Goal: Browse casually

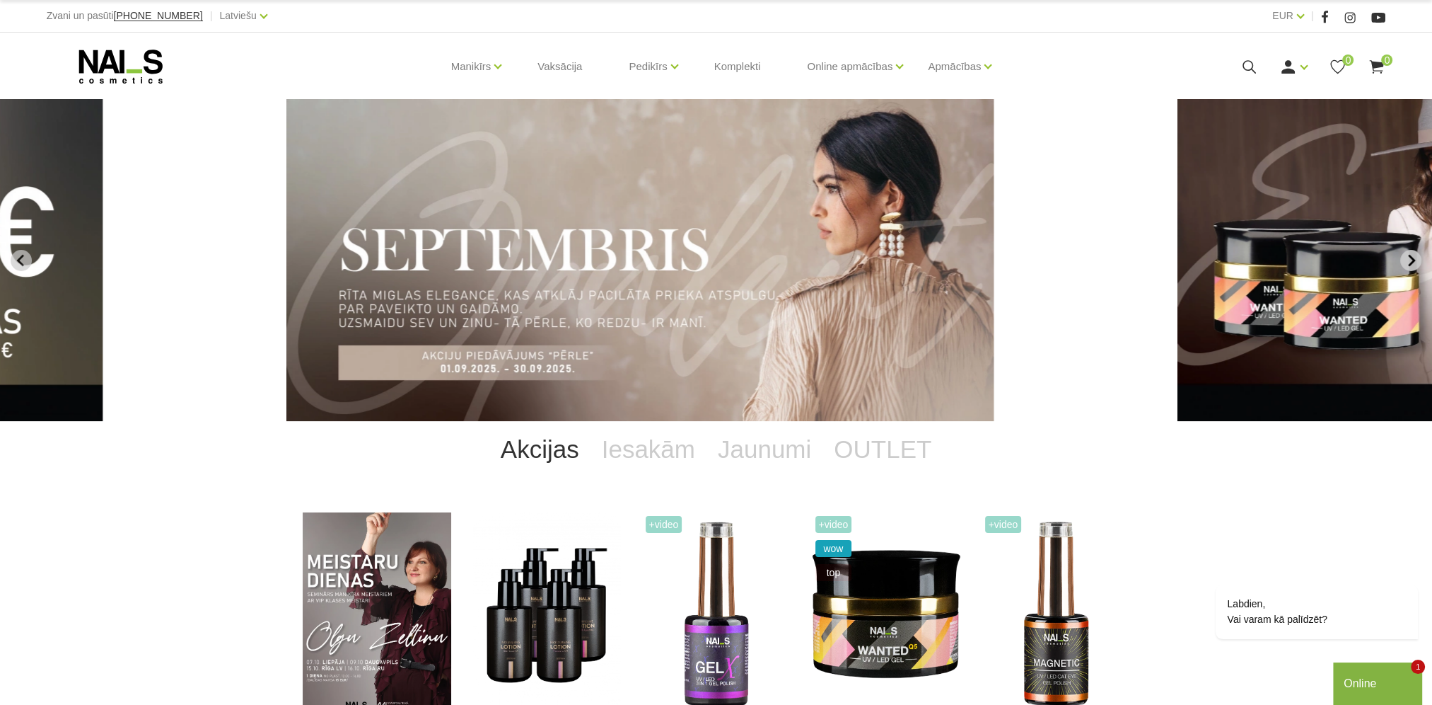
click at [1403, 261] on button "Next slide" at bounding box center [1411, 260] width 21 height 21
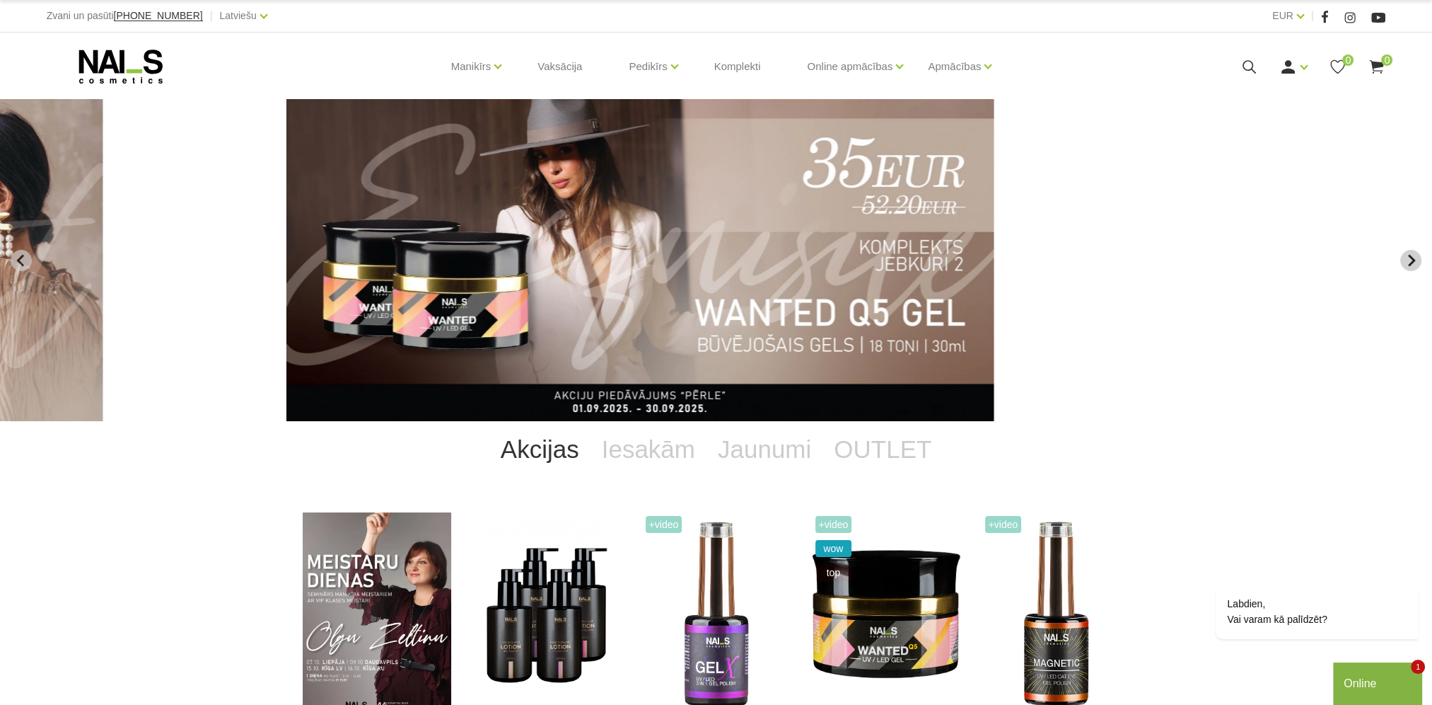
click at [1403, 261] on button "Next slide" at bounding box center [1411, 260] width 21 height 21
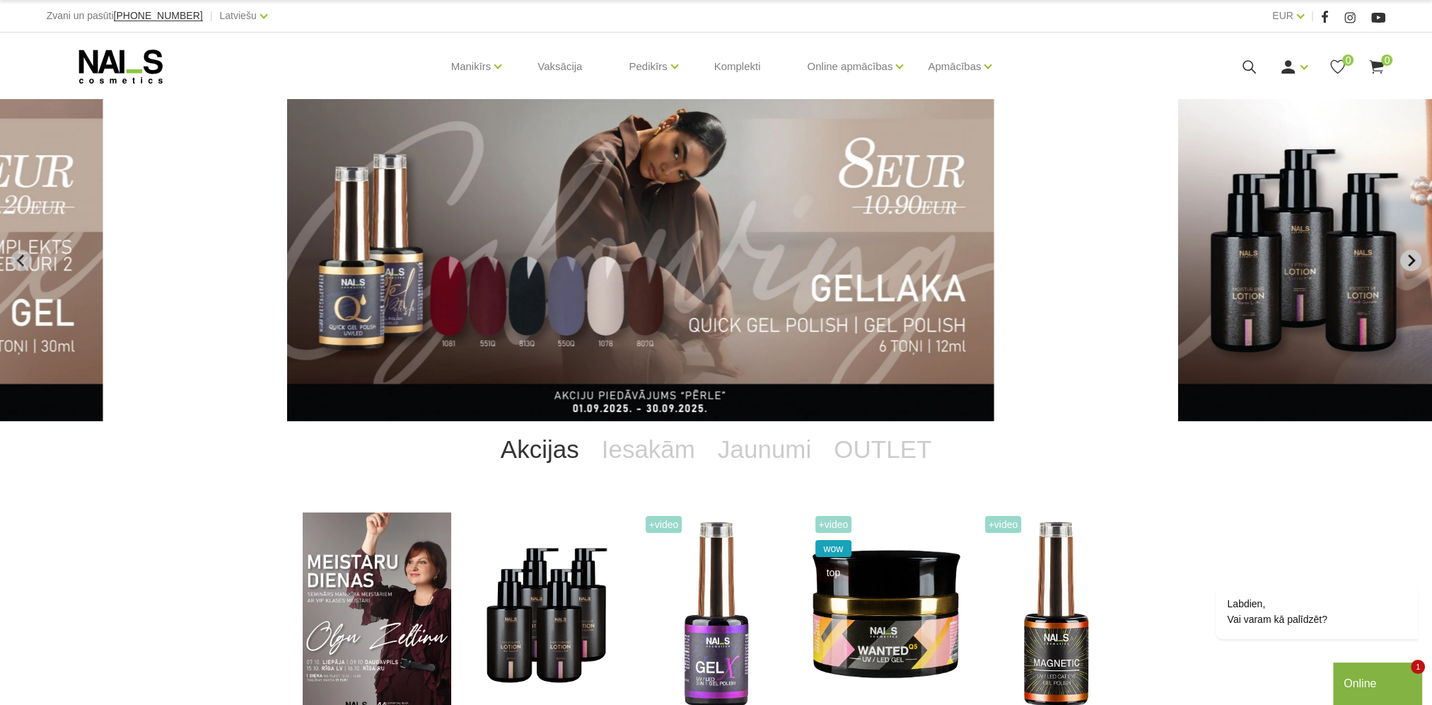
click at [1403, 261] on button "Next slide" at bounding box center [1411, 260] width 21 height 21
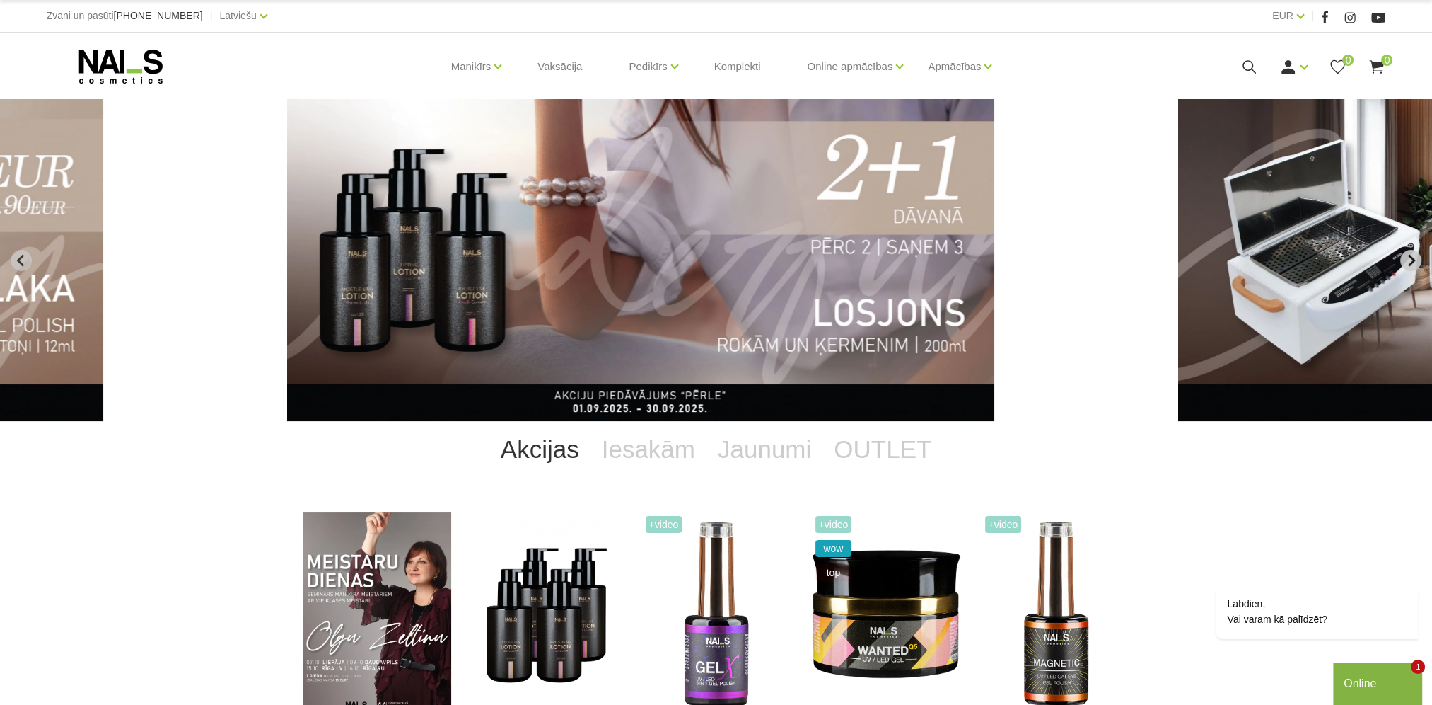
click at [1403, 261] on button "Next slide" at bounding box center [1411, 260] width 21 height 21
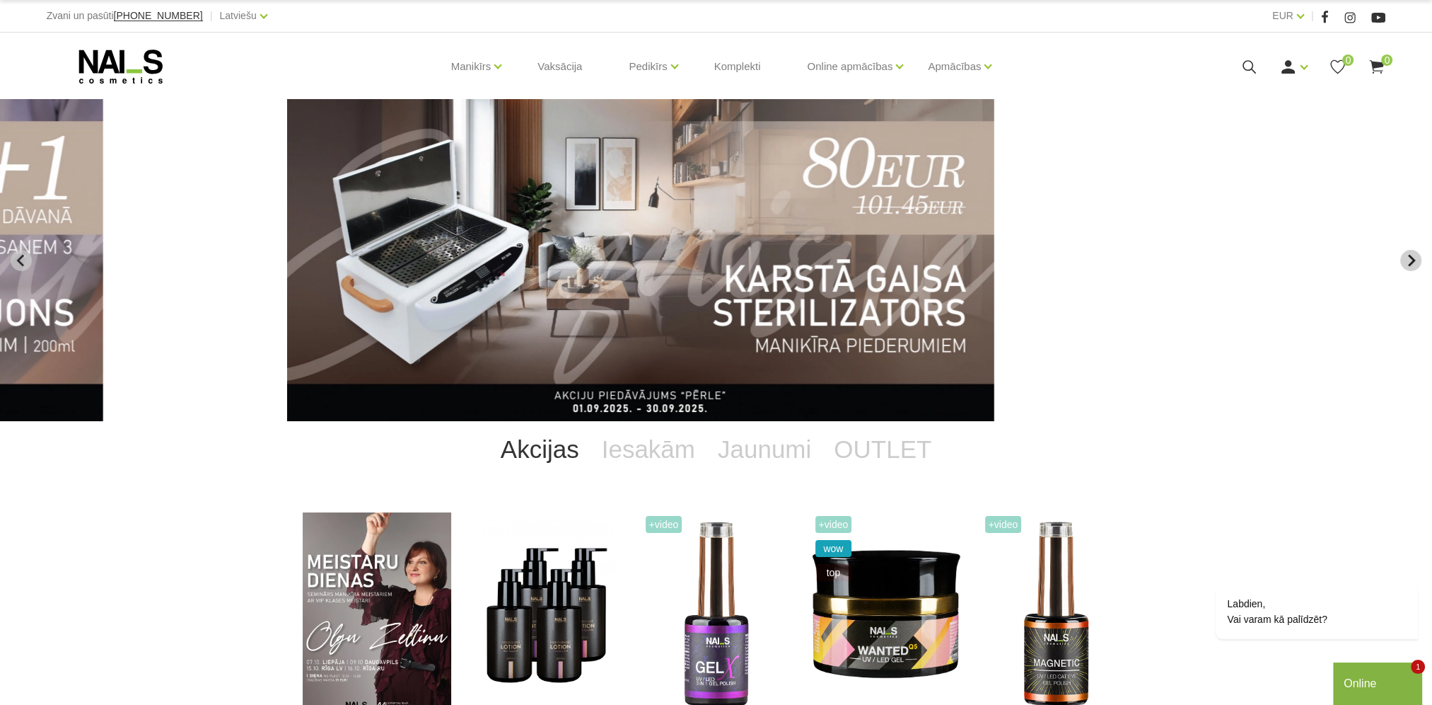
click at [1403, 261] on button "Next slide" at bounding box center [1411, 260] width 21 height 21
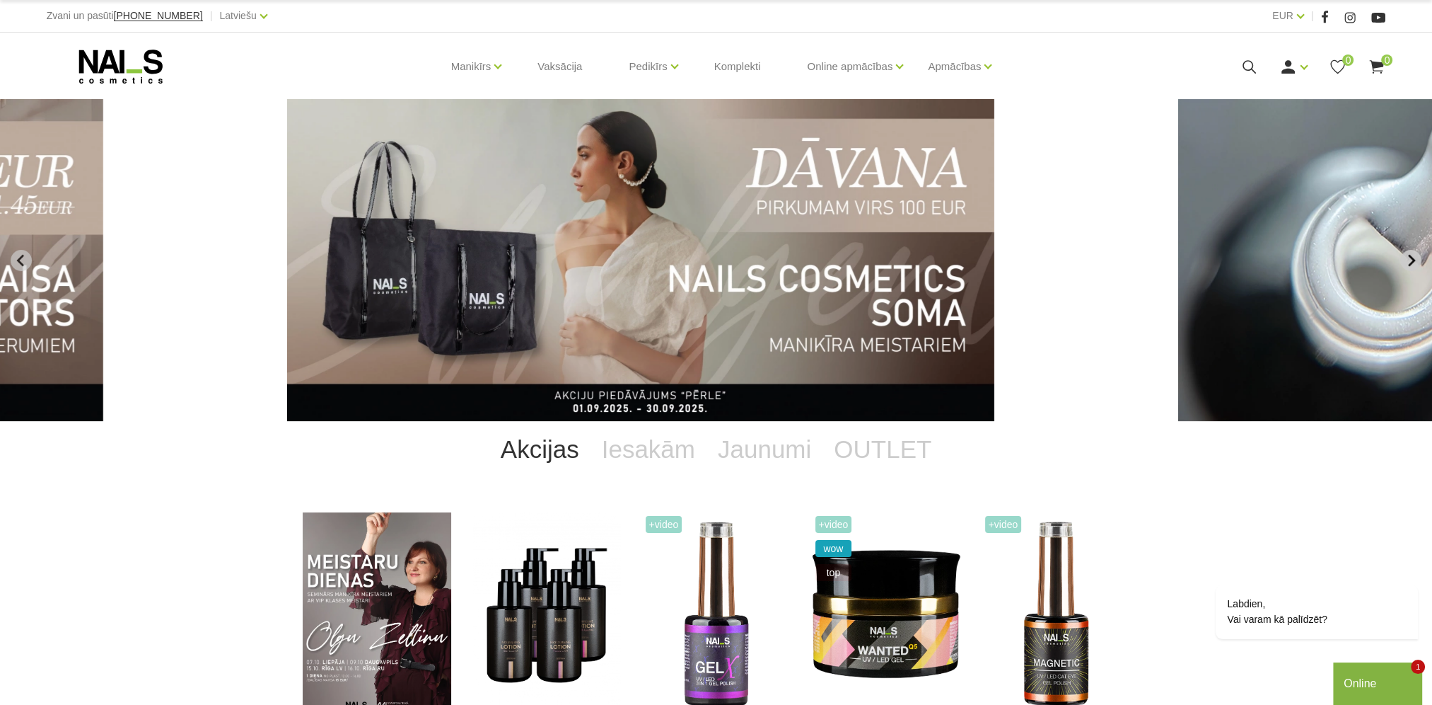
click at [1403, 261] on button "Next slide" at bounding box center [1411, 260] width 21 height 21
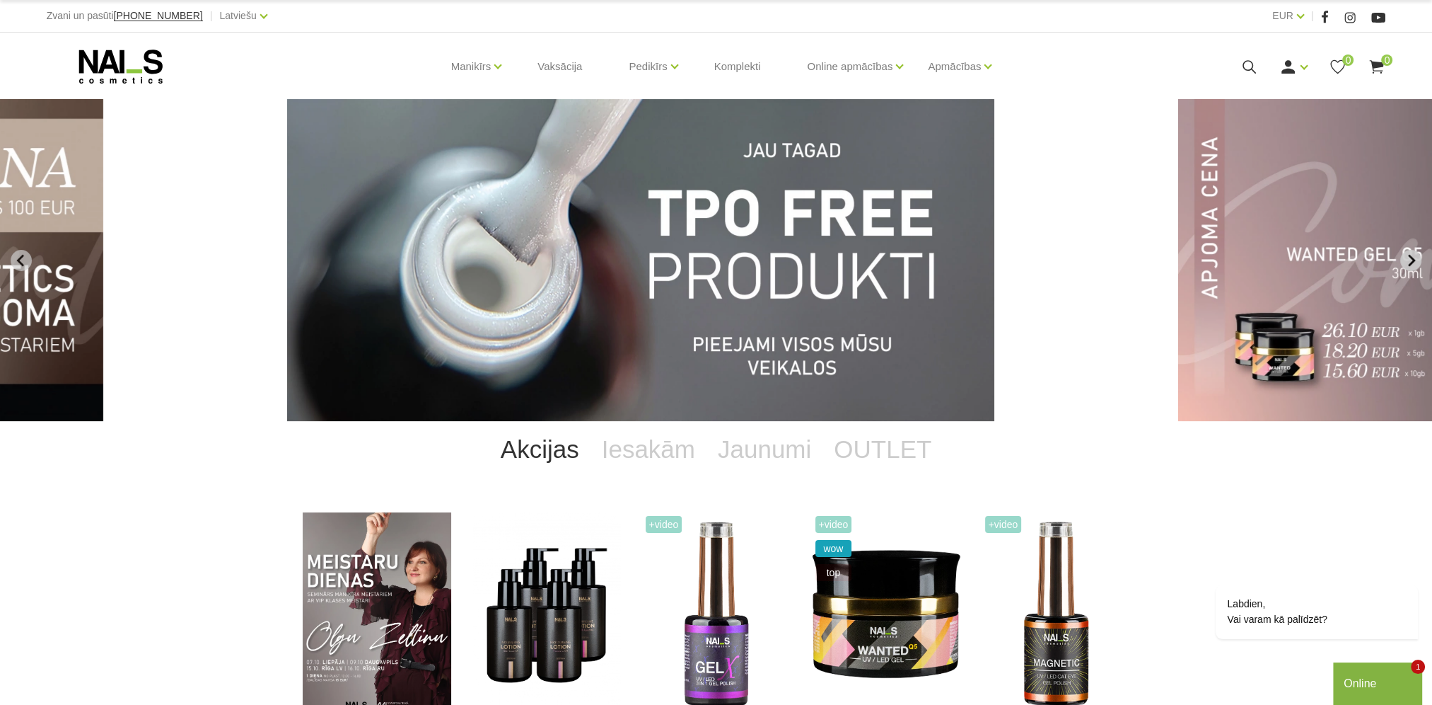
click at [1403, 261] on button "Next slide" at bounding box center [1411, 260] width 21 height 21
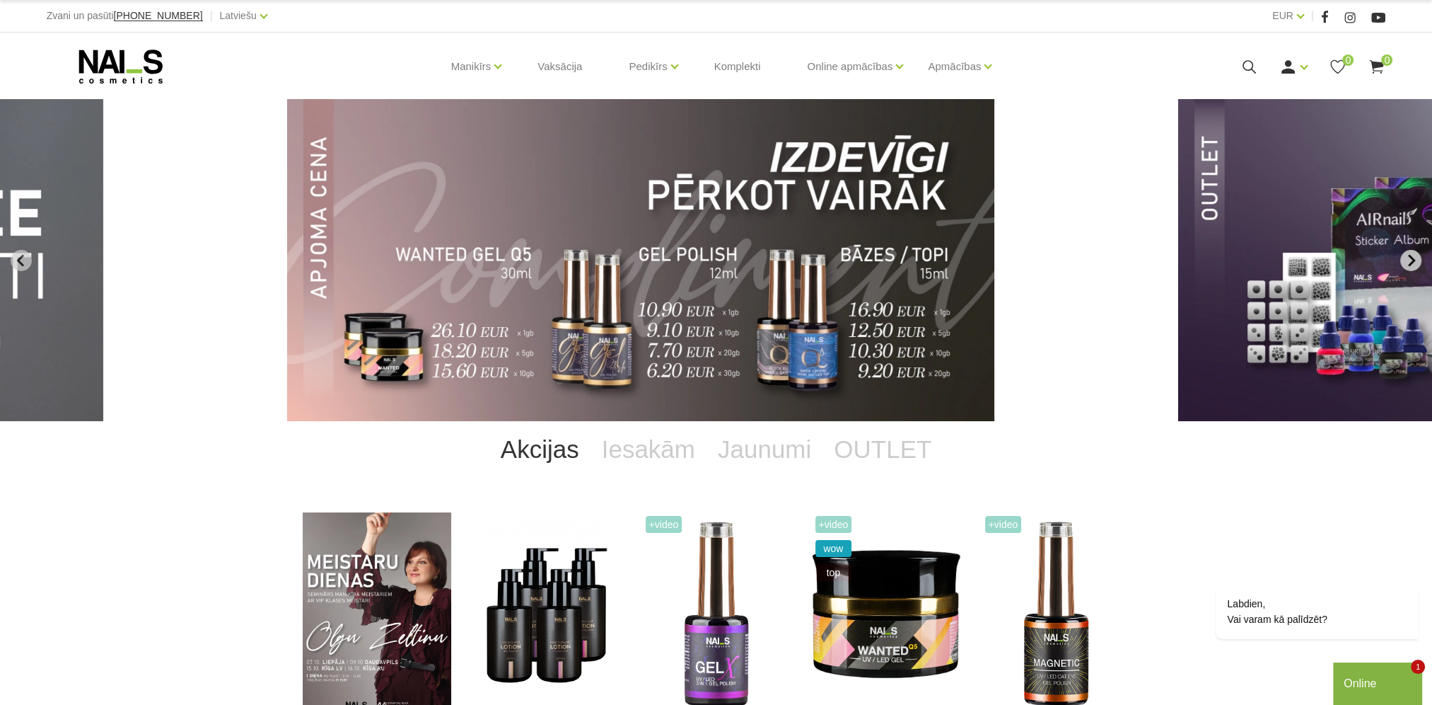
click at [1403, 261] on button "Next slide" at bounding box center [1411, 260] width 21 height 21
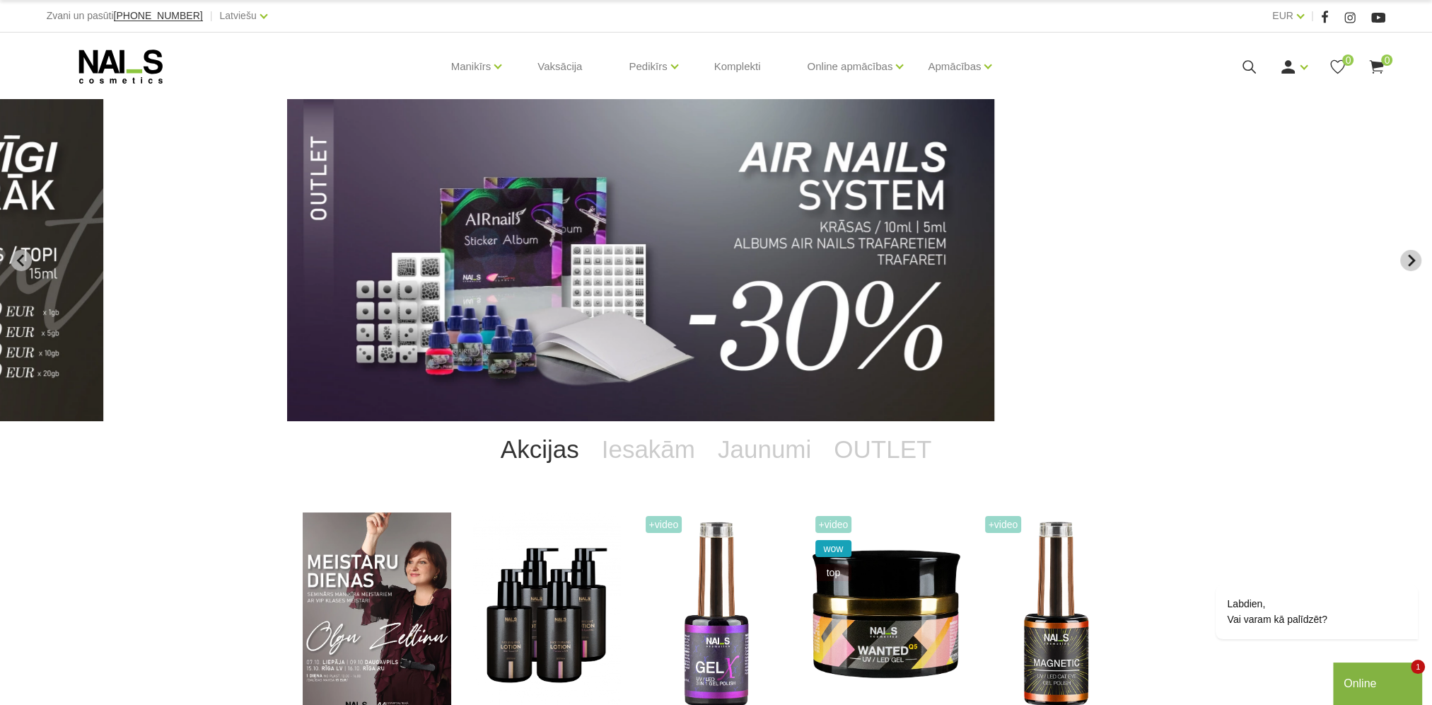
click at [1403, 261] on button "Next slide" at bounding box center [1411, 260] width 21 height 21
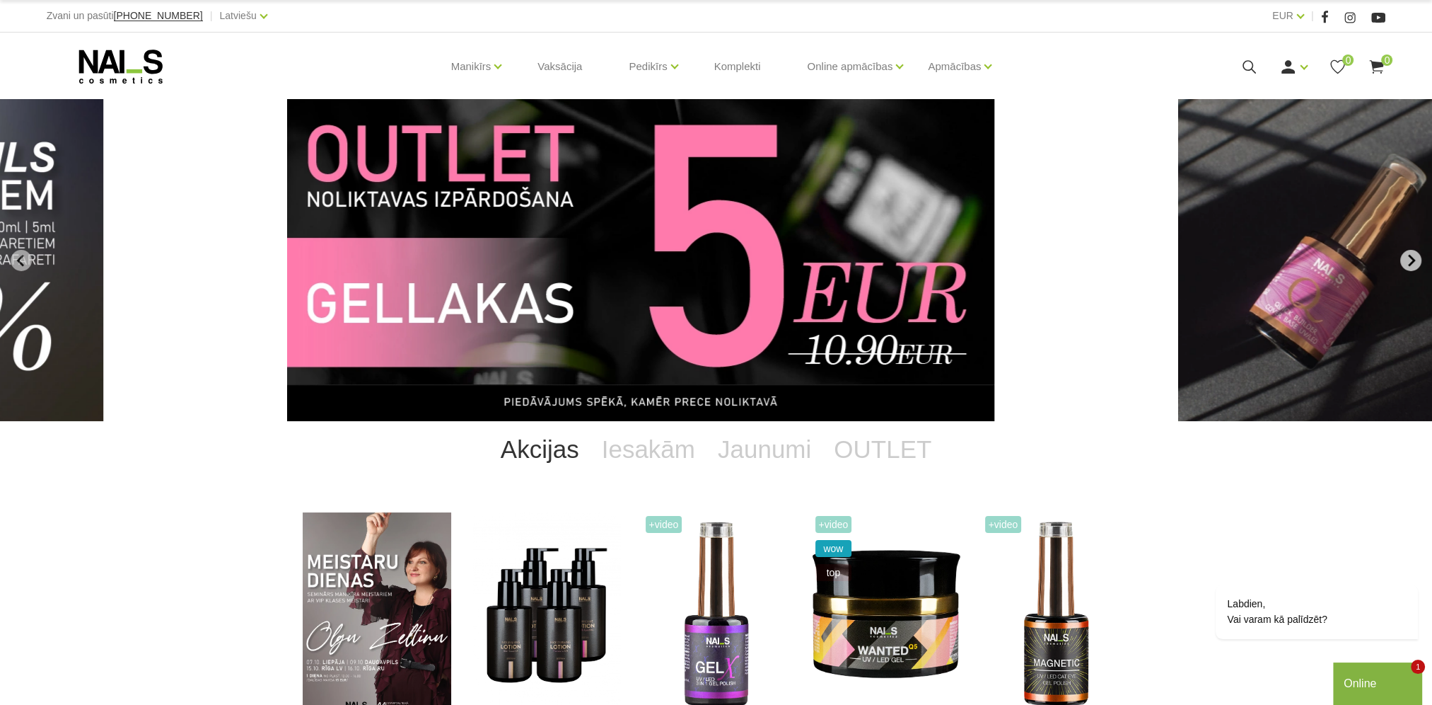
click at [1403, 261] on button "Next slide" at bounding box center [1411, 260] width 21 height 21
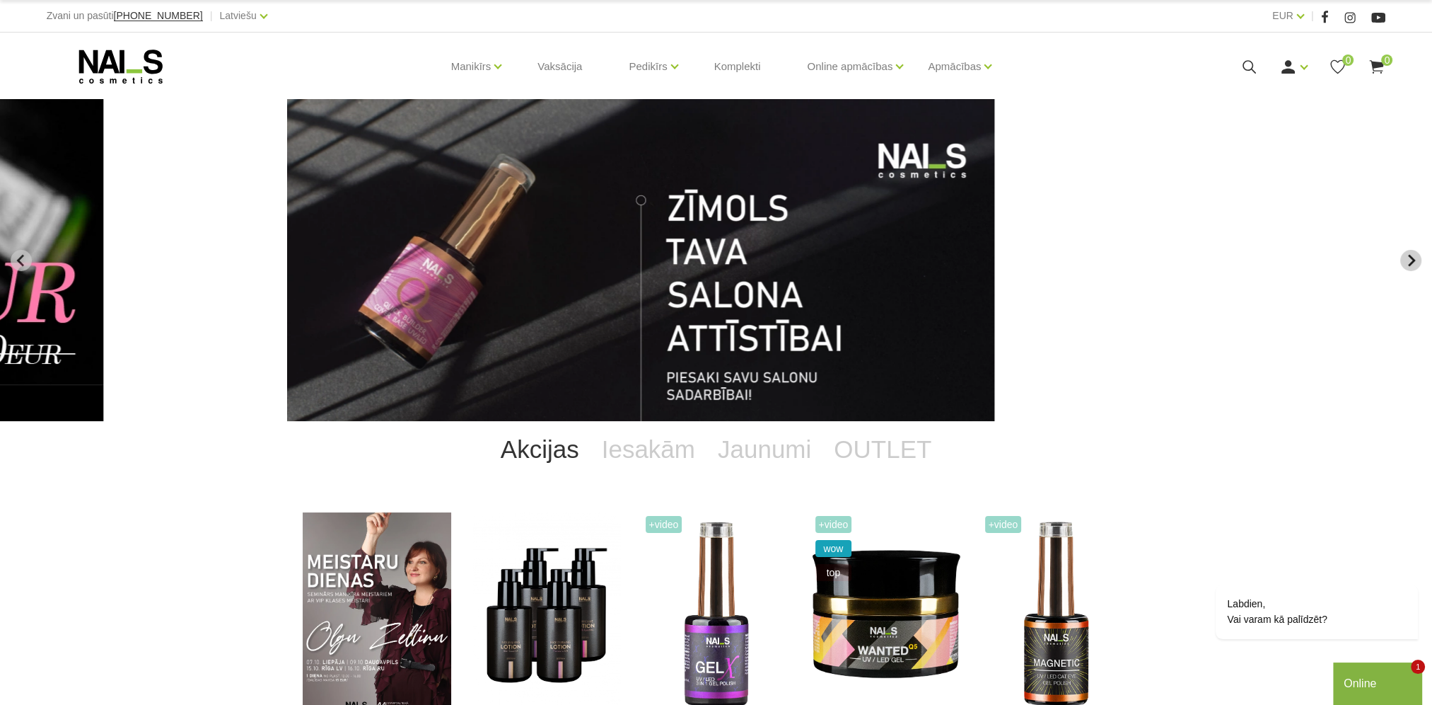
click at [1403, 261] on button "Next slide" at bounding box center [1411, 260] width 21 height 21
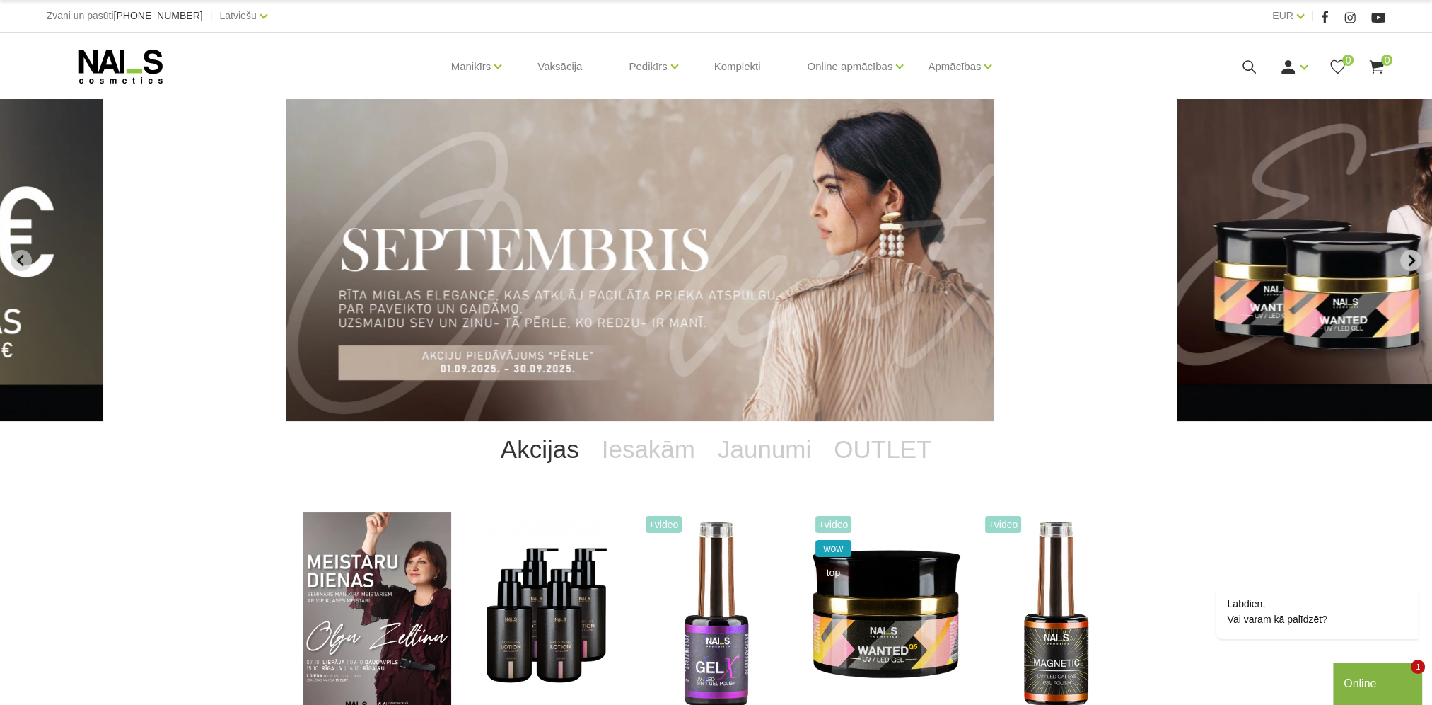
click at [1403, 261] on button "Next slide" at bounding box center [1411, 260] width 21 height 21
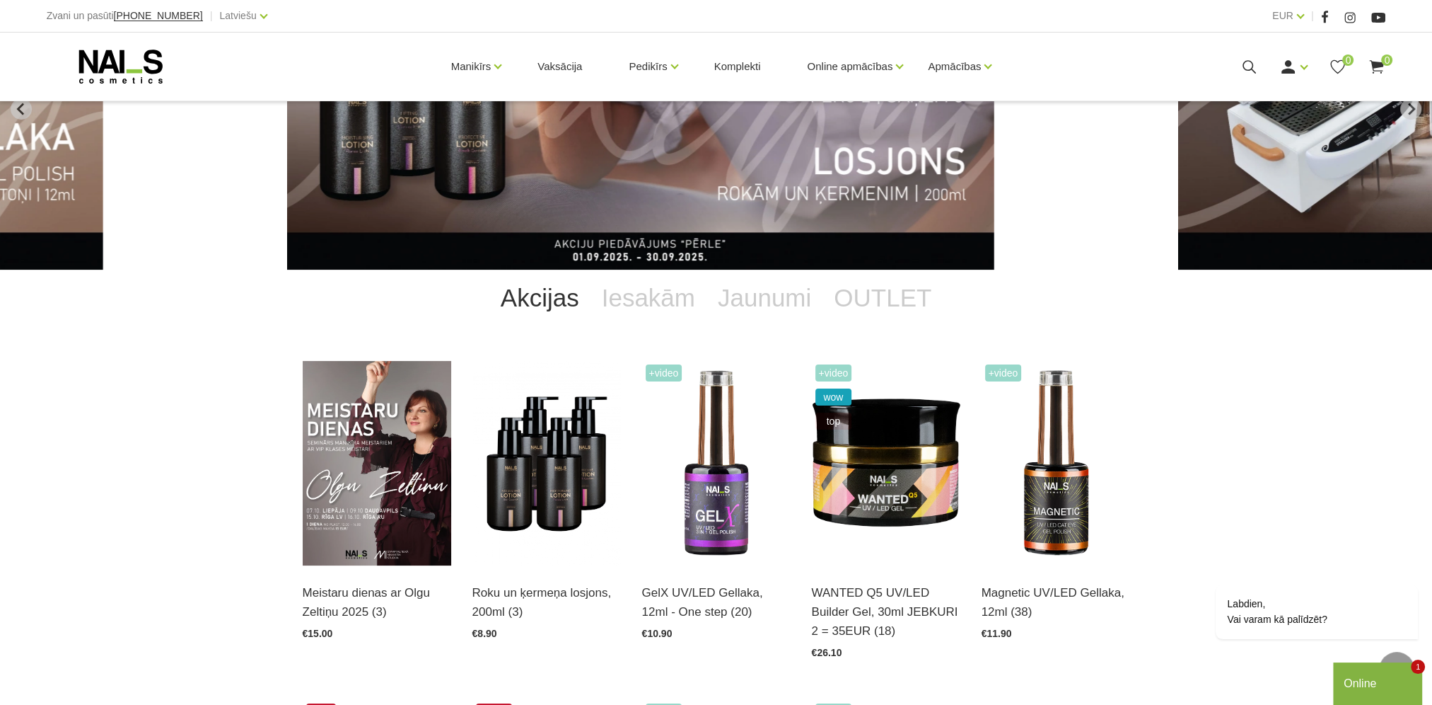
scroll to position [141, 0]
